Goal: Transaction & Acquisition: Purchase product/service

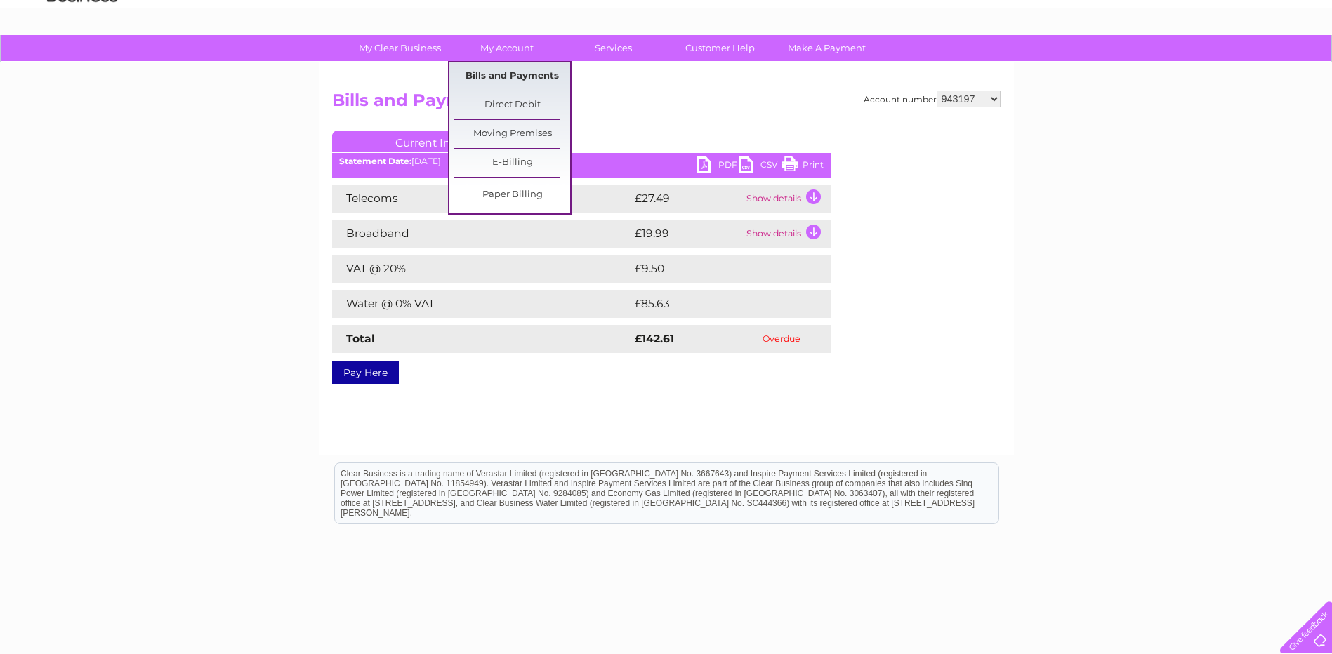
click at [507, 77] on link "Bills and Payments" at bounding box center [512, 76] width 116 height 28
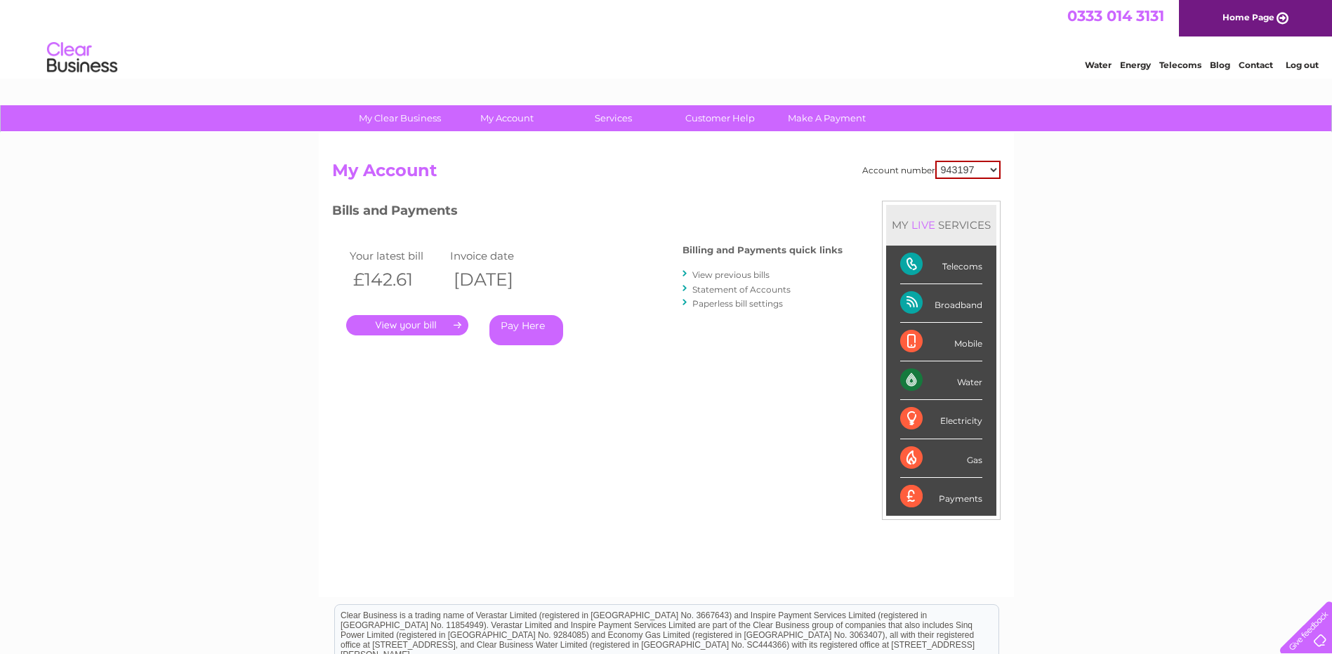
click at [511, 336] on link "Pay Here" at bounding box center [526, 330] width 74 height 30
click at [522, 323] on link "Pay Here" at bounding box center [526, 330] width 74 height 30
click at [675, 380] on div "Bills and Payments Billing and Payments quick links View previous bills Stateme…" at bounding box center [587, 293] width 510 height 185
click at [412, 321] on link "." at bounding box center [407, 325] width 122 height 20
click at [452, 407] on div "Account number 943197 30265172 My Account MY LIVE SERVICES Telecoms Broadband M…" at bounding box center [666, 372] width 668 height 423
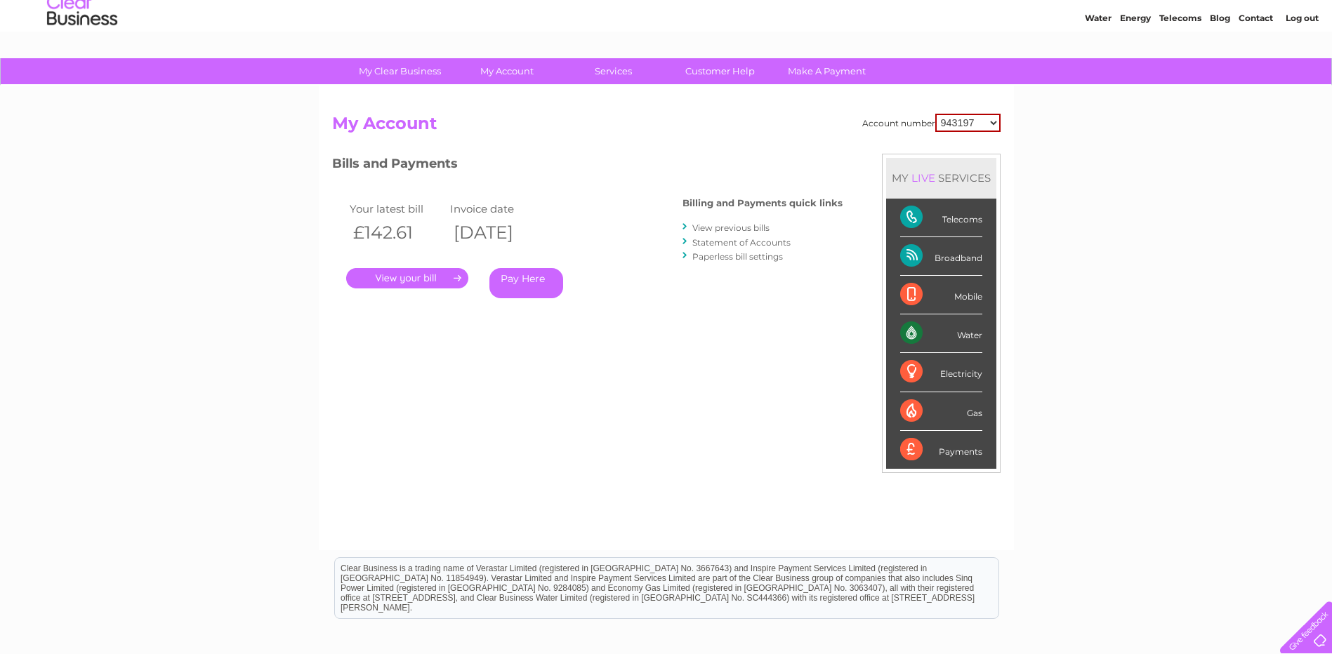
scroll to position [70, 0]
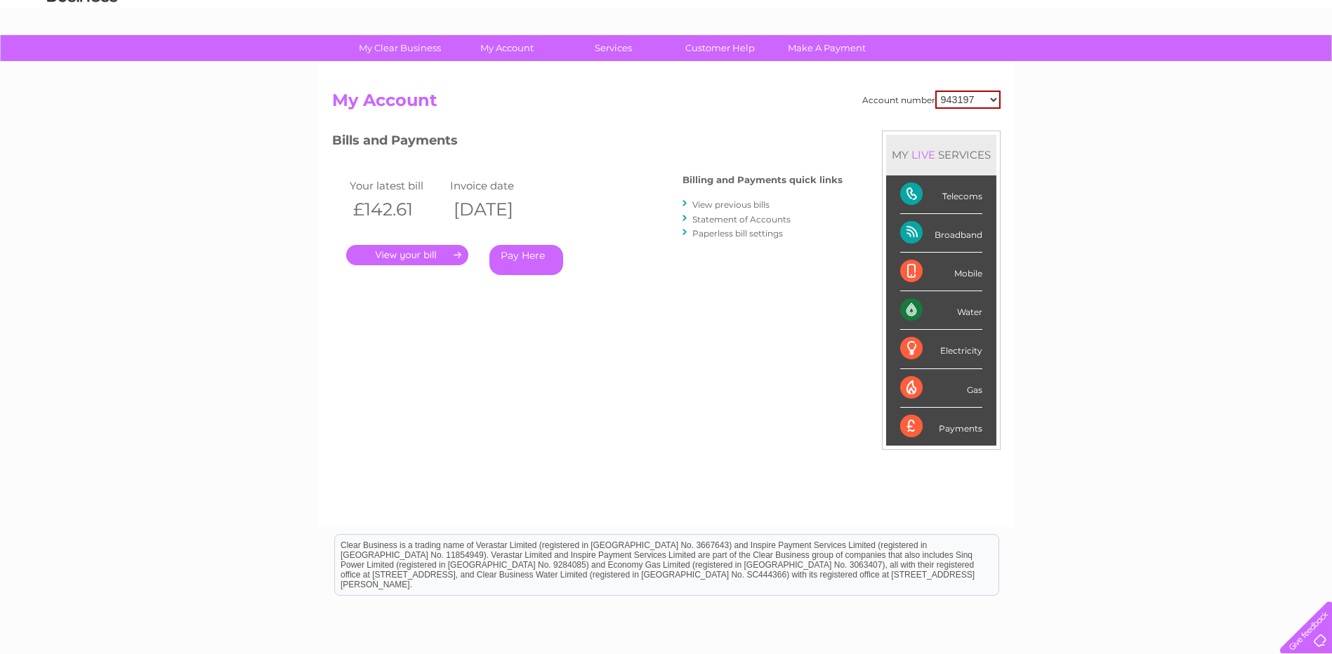
click at [508, 256] on link "Pay Here" at bounding box center [526, 260] width 74 height 30
click at [580, 361] on div "Account number 943197 30265172 My Account MY LIVE SERVICES Telecoms Broadband M…" at bounding box center [666, 302] width 668 height 423
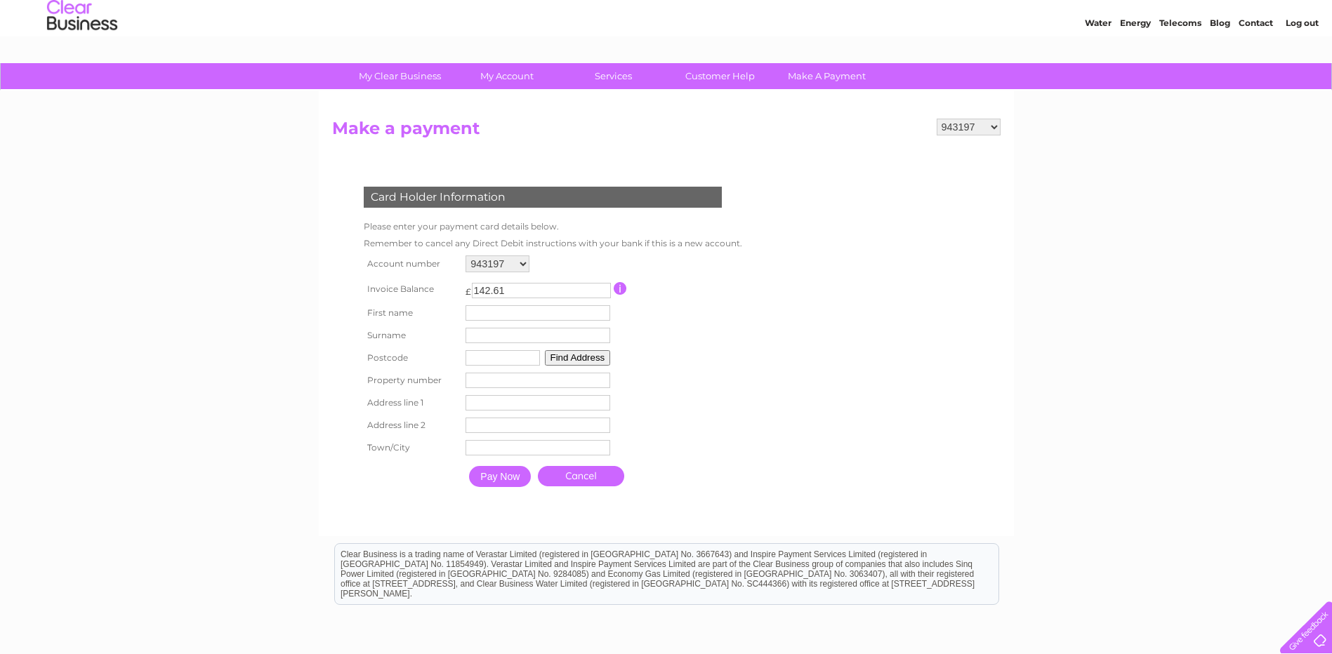
scroll to position [34, 0]
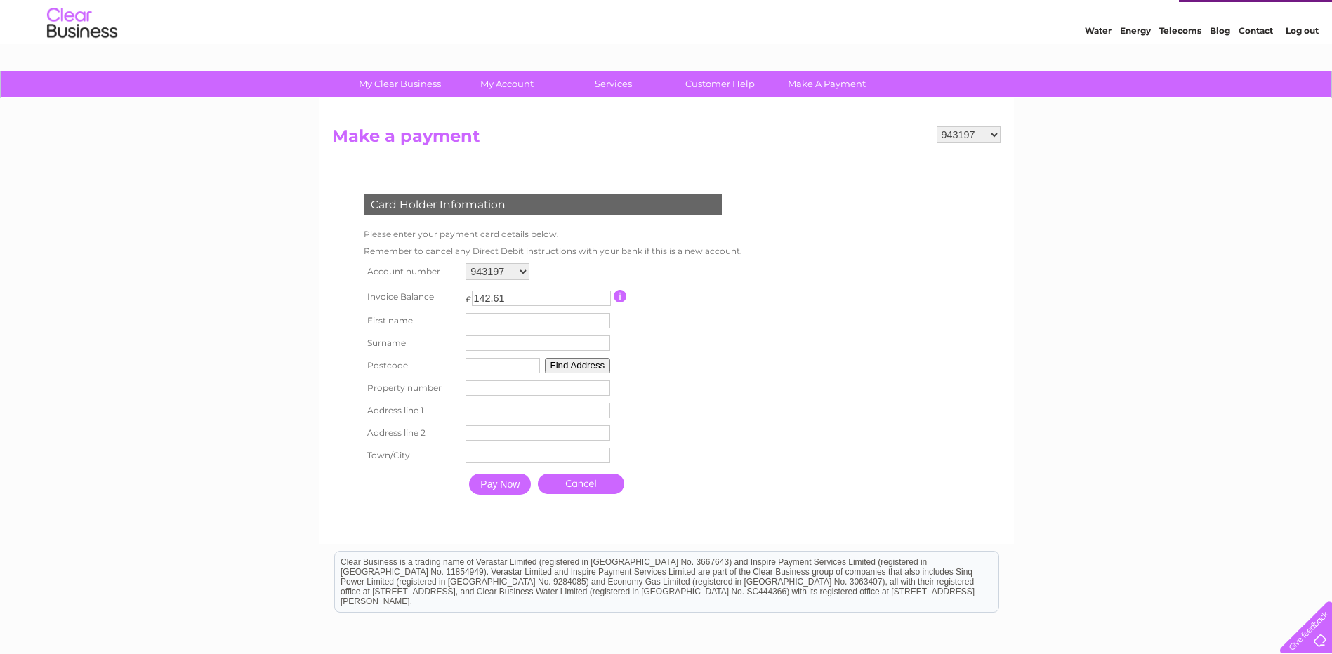
click at [481, 327] on input "text" at bounding box center [538, 320] width 145 height 15
click at [487, 321] on input "text" at bounding box center [540, 321] width 146 height 17
type input "Shemaila"
type input "Mirza"
type input "G69 6PS"
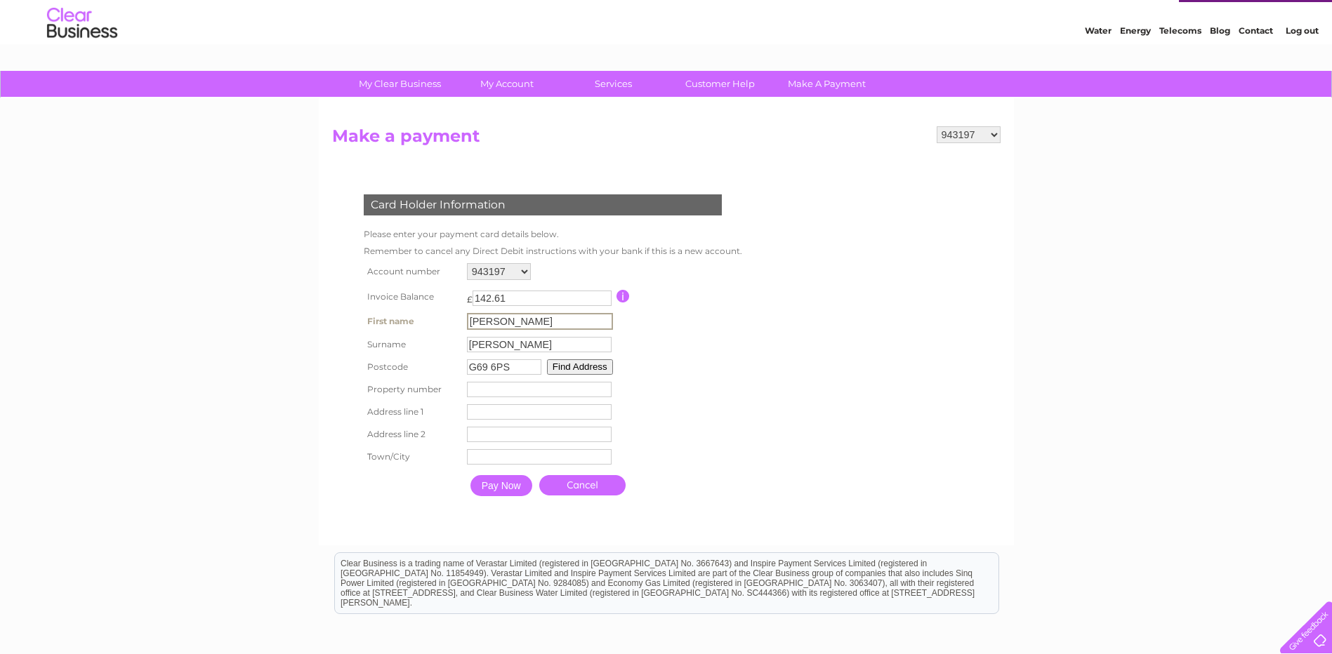
type input "133"
type input "Queensby Road"
type input "Glasgow"
click at [498, 487] on input "Pay Now" at bounding box center [501, 485] width 62 height 21
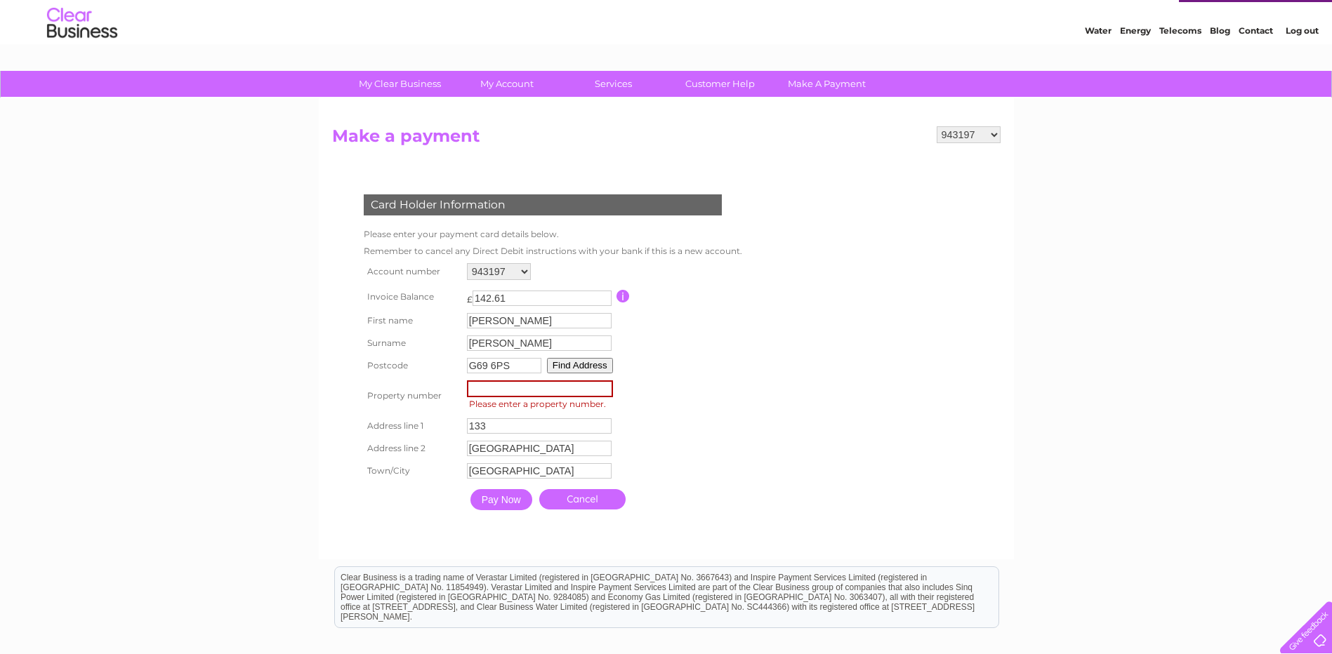
click at [500, 390] on input "number" at bounding box center [540, 389] width 146 height 17
click at [843, 405] on form "943197 30265172 Make a payment Card Holder Information Please enter your paymen…" at bounding box center [666, 335] width 668 height 419
click at [744, 449] on div "Card Holder Information Please enter your payment card details below. Remember …" at bounding box center [545, 348] width 427 height 336
click at [494, 381] on input "number" at bounding box center [540, 389] width 146 height 17
type input "133"
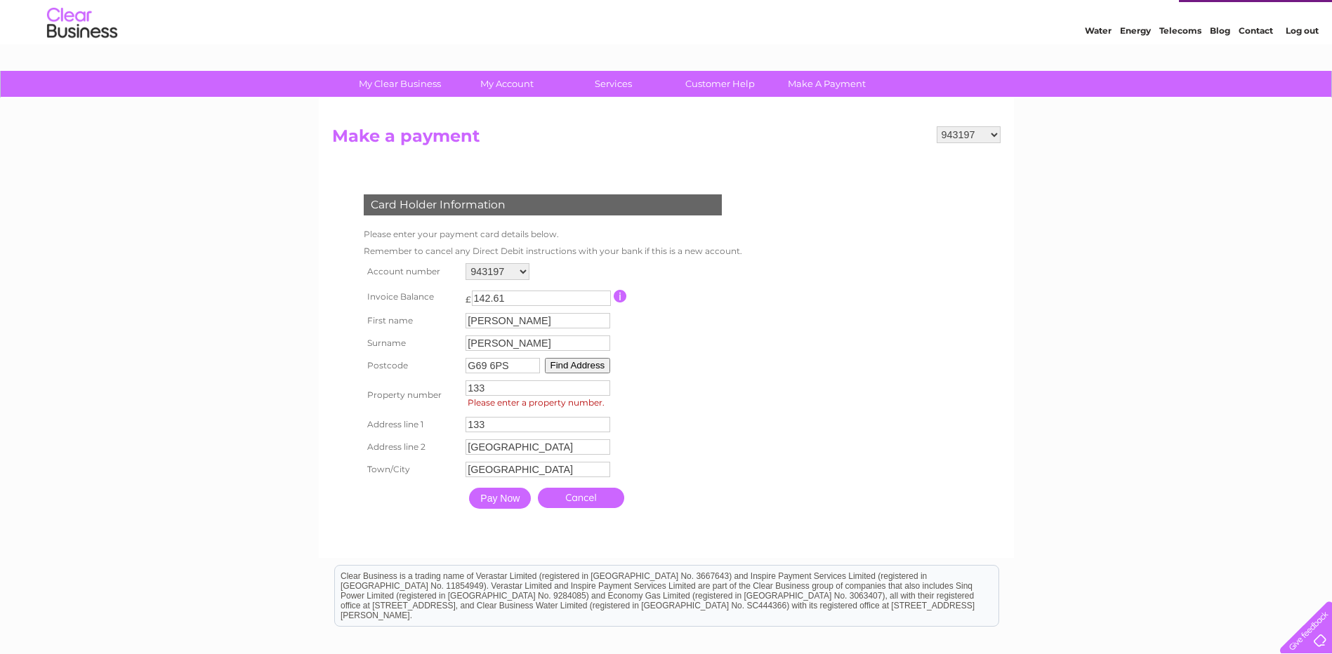
click at [719, 464] on table "Account number 943197 30265172 Invoice Balance £ 142.61 First name Mirza" at bounding box center [549, 388] width 379 height 256
click at [502, 498] on input "Pay Now" at bounding box center [500, 498] width 62 height 21
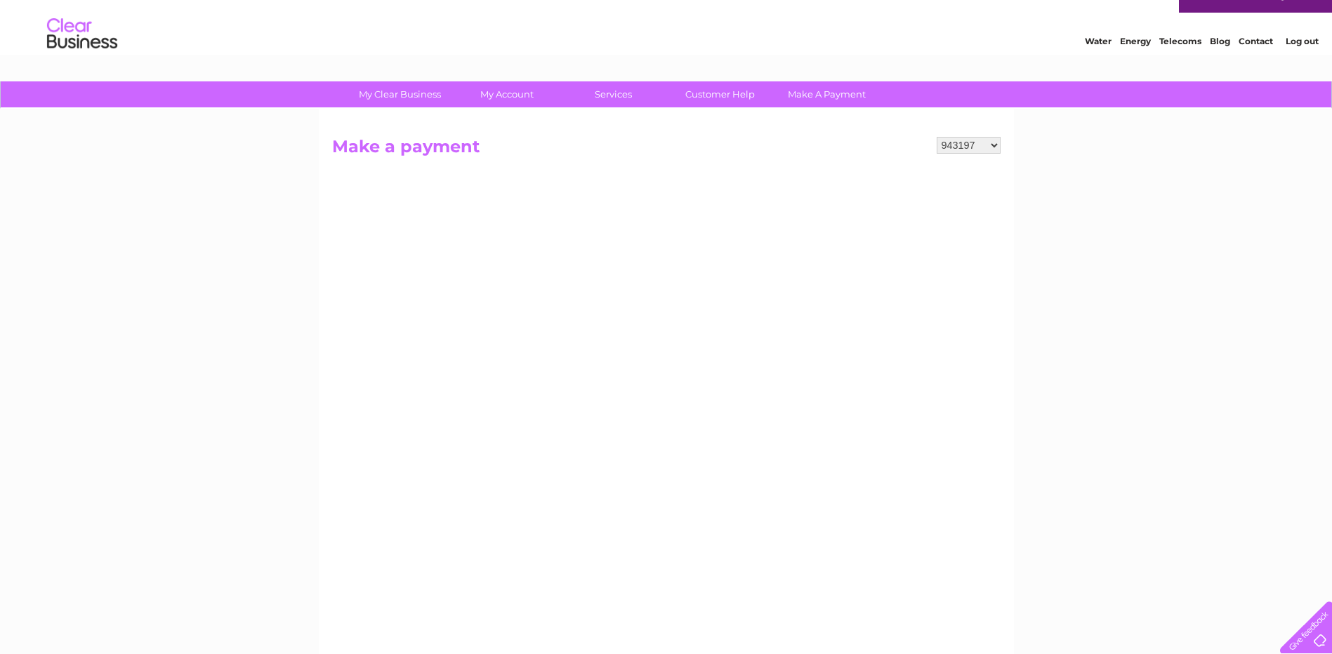
scroll to position [0, 0]
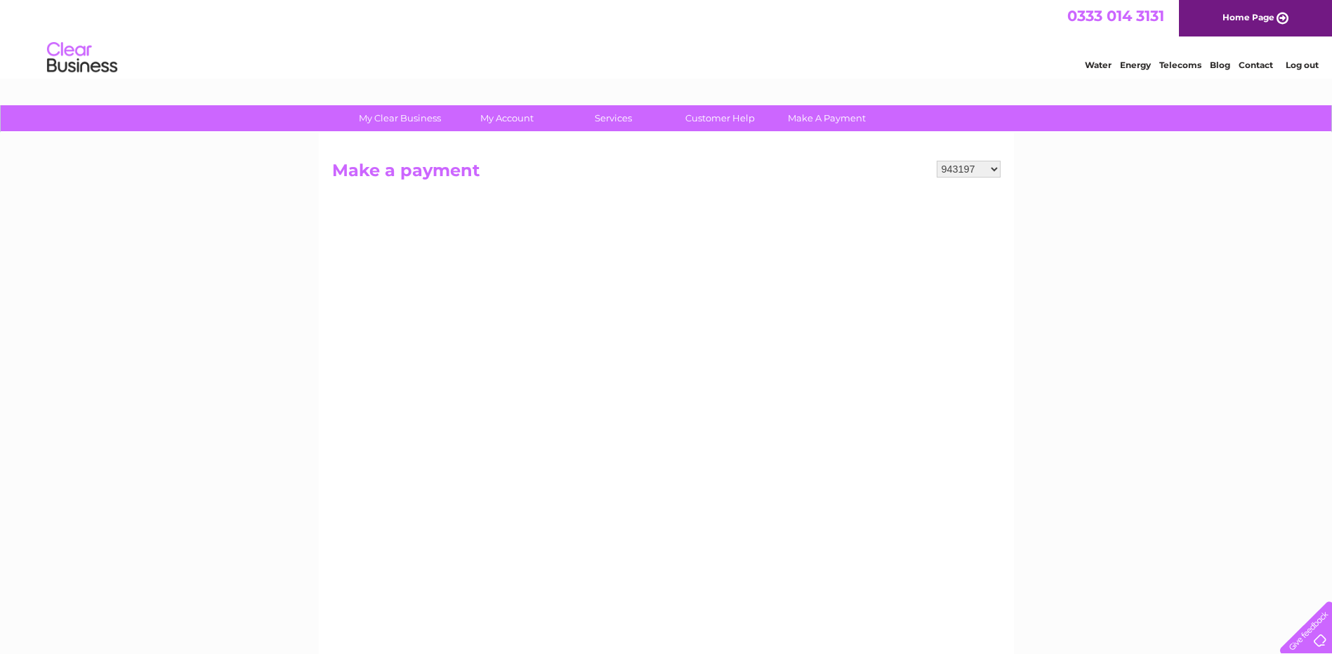
click at [1027, 277] on div "My Clear Business Login Details My Details My Preferences Link Account My Accou…" at bounding box center [666, 597] width 1332 height 984
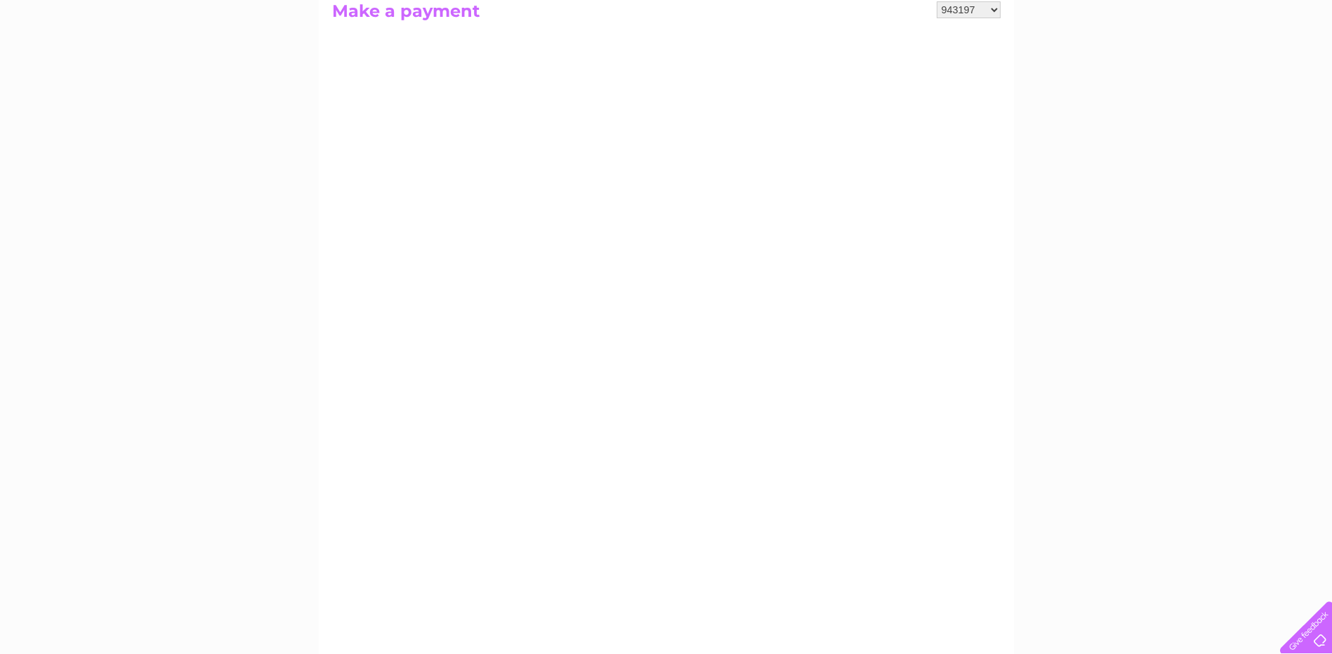
scroll to position [211, 0]
click at [157, 264] on div "My Clear Business Login Details My Details My Preferences Link Account My Accou…" at bounding box center [666, 387] width 1332 height 984
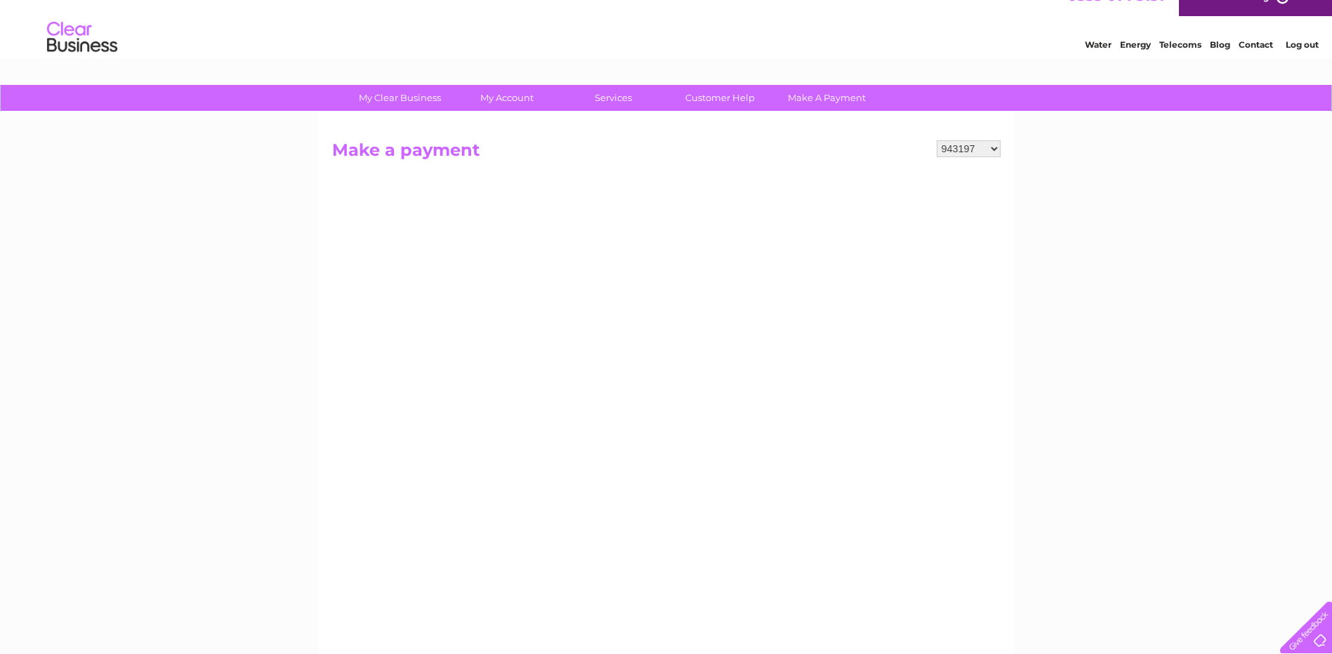
scroll to position [0, 0]
